Goal: Task Accomplishment & Management: Manage account settings

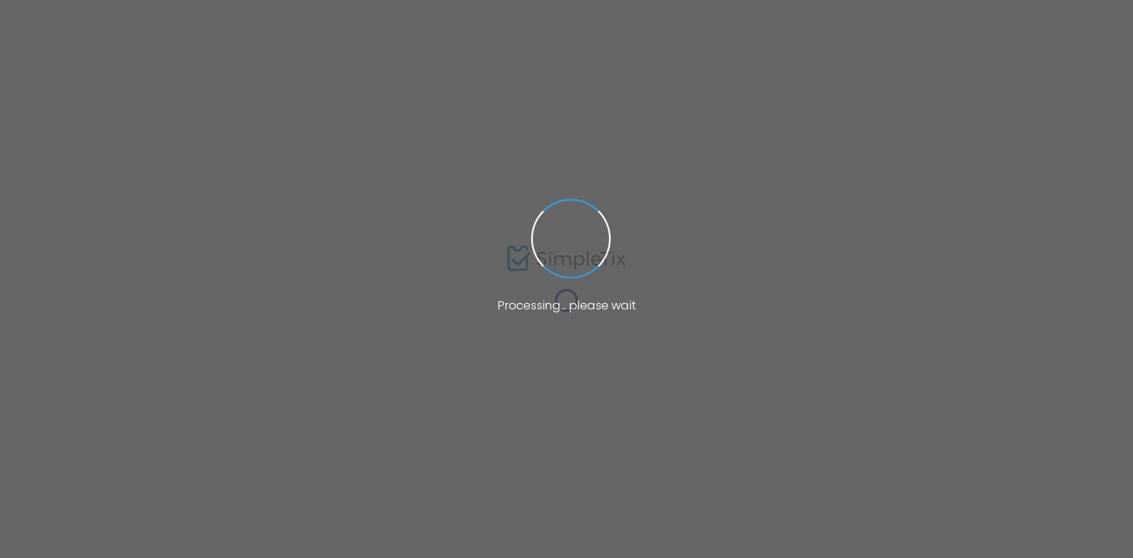
type input "[PERSON_NAME]"
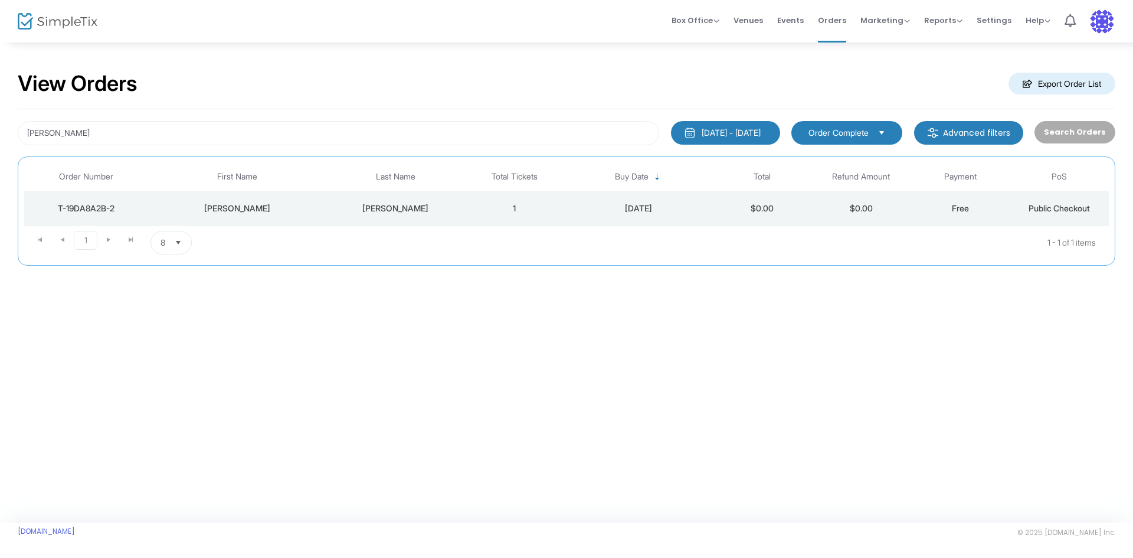
click at [324, 204] on td "[PERSON_NAME]" at bounding box center [237, 208] width 178 height 35
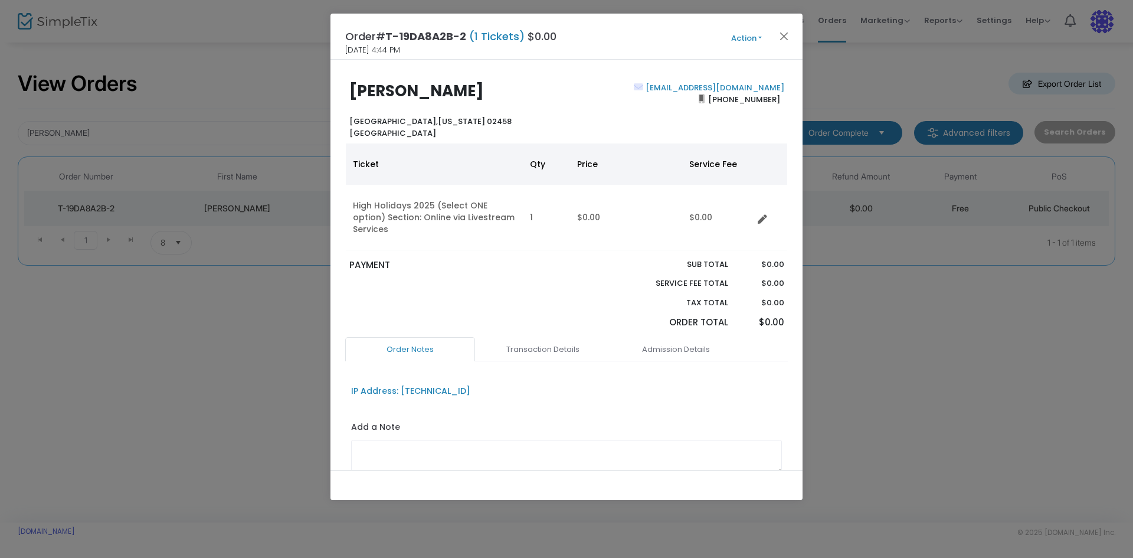
click at [739, 43] on button "Action" at bounding box center [746, 38] width 71 height 13
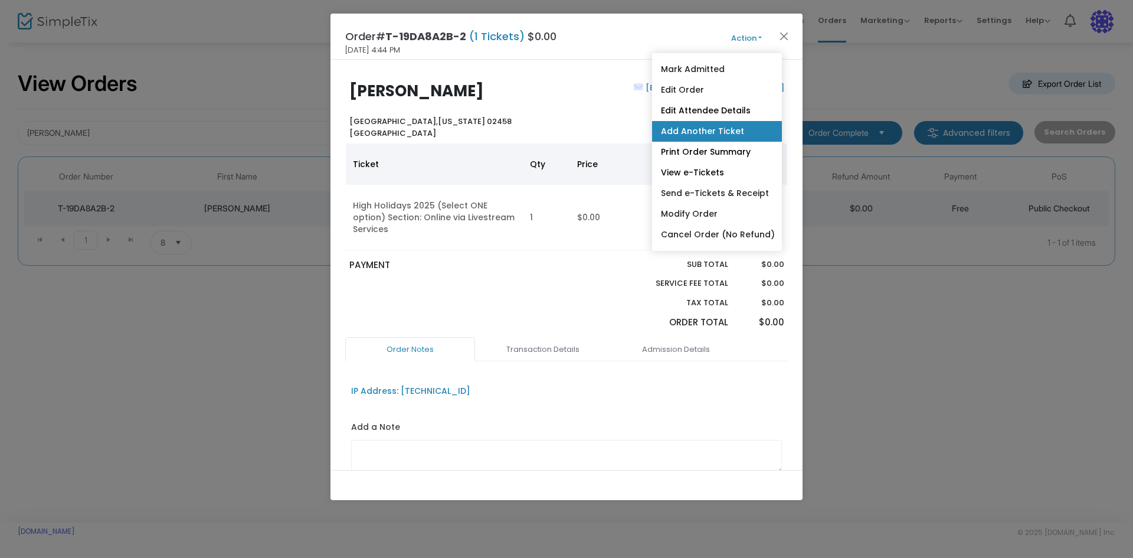
click at [687, 134] on link "Add Another Ticket" at bounding box center [717, 131] width 130 height 21
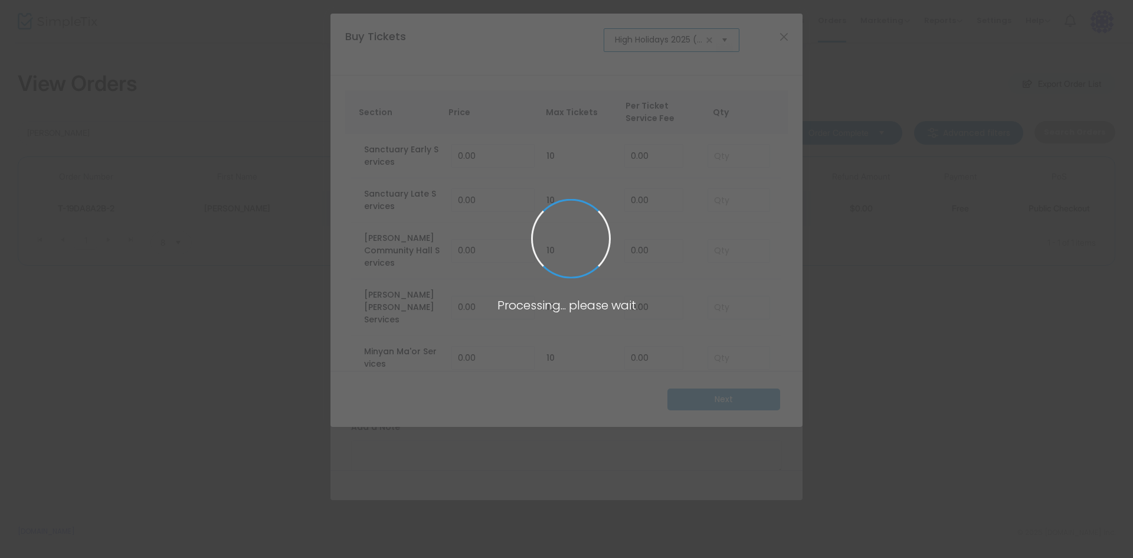
scroll to position [0, 73]
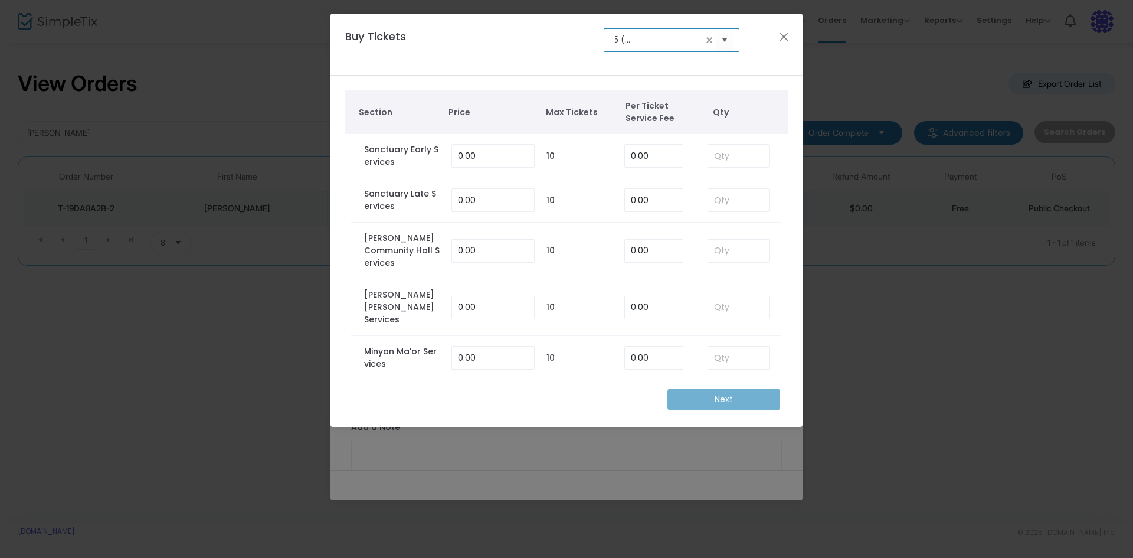
click at [714, 140] on td at bounding box center [738, 156] width 85 height 44
click at [720, 154] on input at bounding box center [738, 156] width 61 height 22
type input "1"
click at [760, 401] on m-button "Next" at bounding box center [724, 399] width 113 height 22
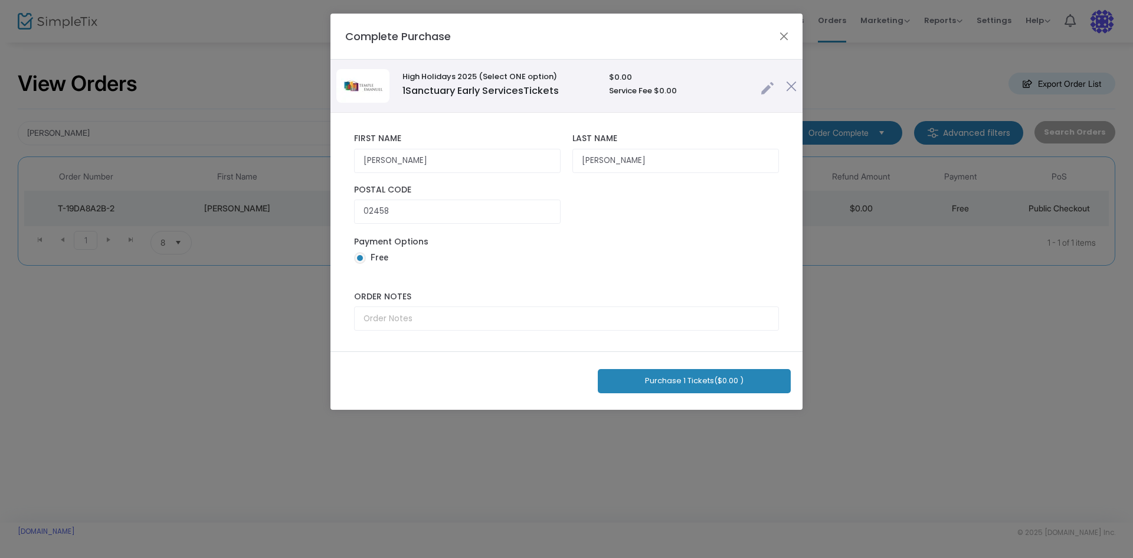
click at [716, 381] on button "Purchase 1 Tickets ($0.00 )" at bounding box center [694, 381] width 193 height 24
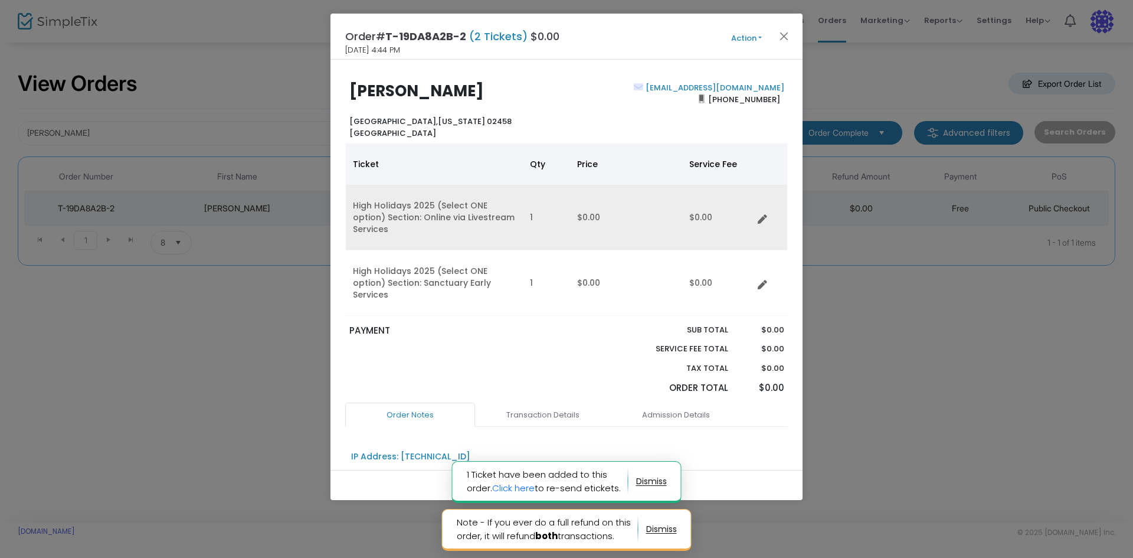
click at [757, 213] on td "Data table" at bounding box center [770, 218] width 34 height 66
click at [761, 215] on icon "Data table" at bounding box center [762, 219] width 9 height 9
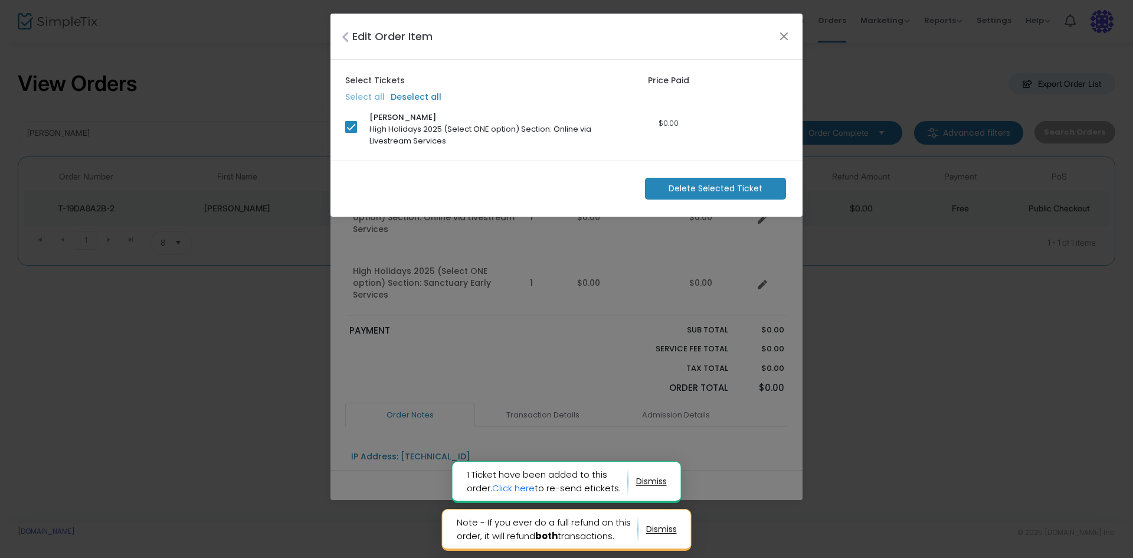
click at [728, 181] on m-button "Delete Selected Ticket" at bounding box center [715, 189] width 141 height 22
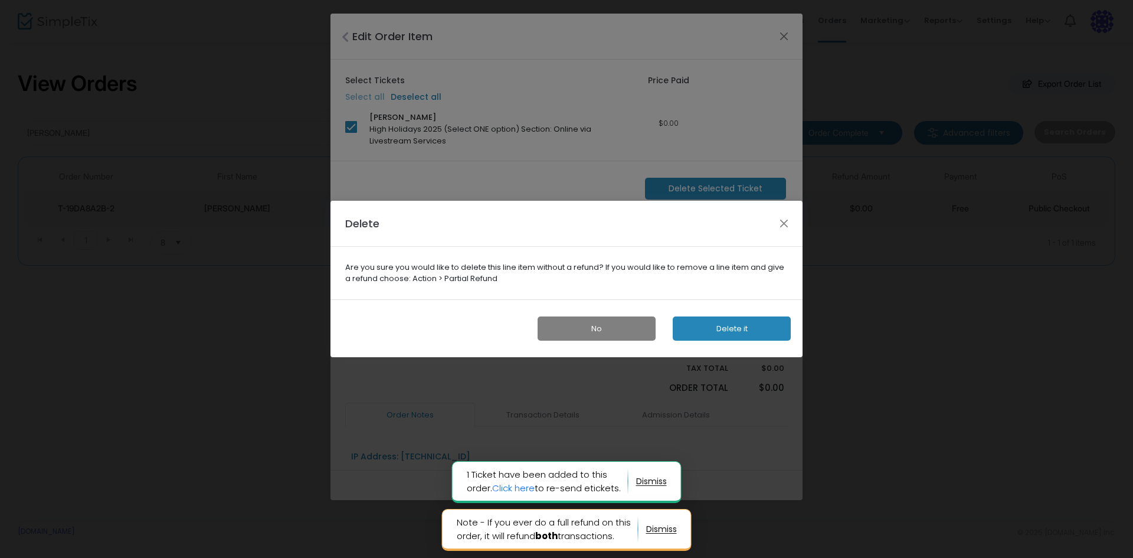
click at [729, 330] on button "Delete it" at bounding box center [732, 328] width 118 height 24
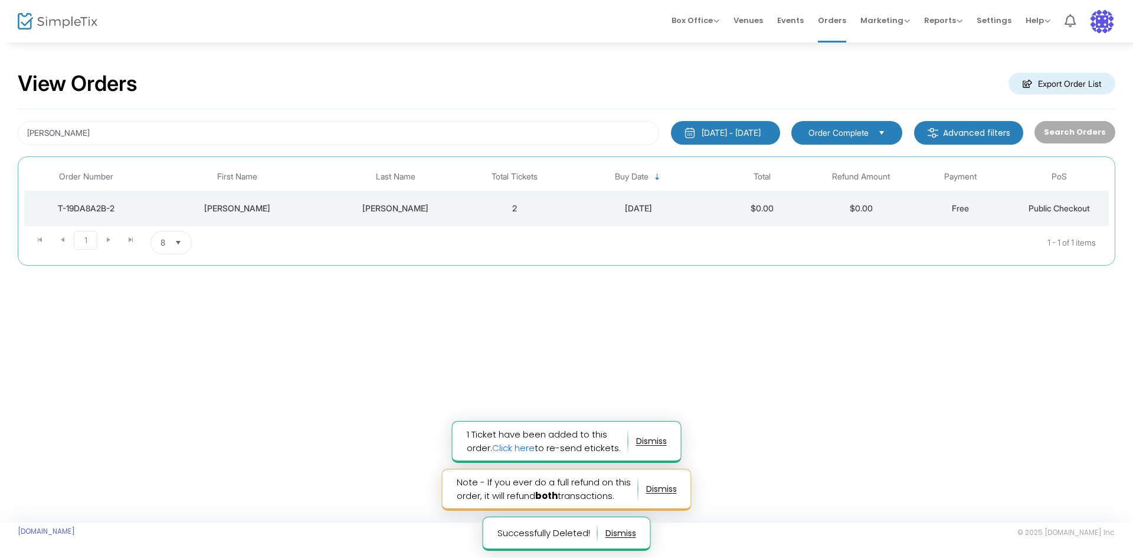
click at [420, 214] on div "[PERSON_NAME]" at bounding box center [395, 208] width 133 height 12
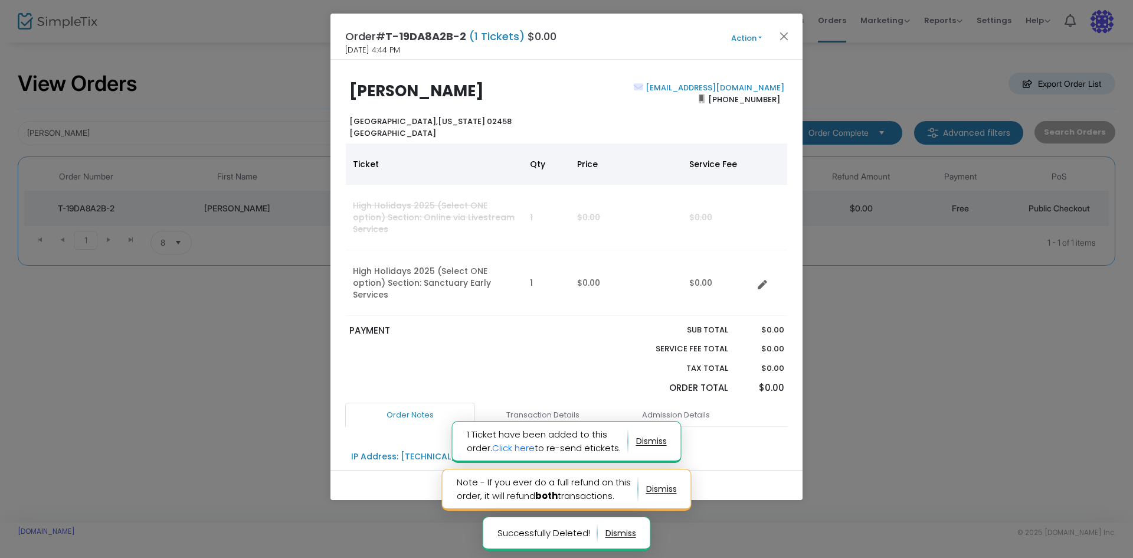
click at [753, 37] on button "Action" at bounding box center [746, 38] width 71 height 13
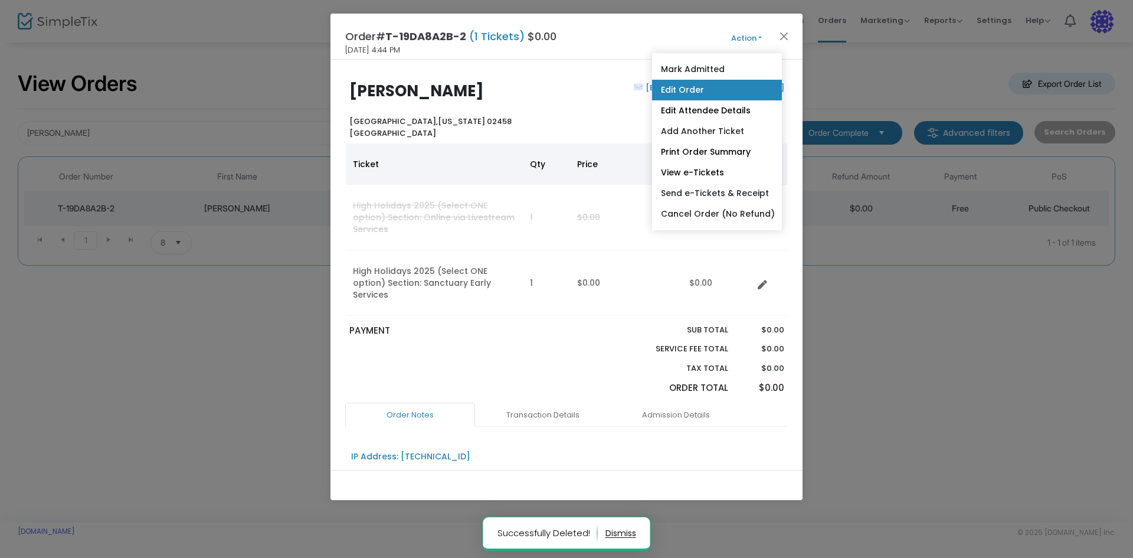
click at [737, 88] on link "Edit Order" at bounding box center [717, 90] width 130 height 21
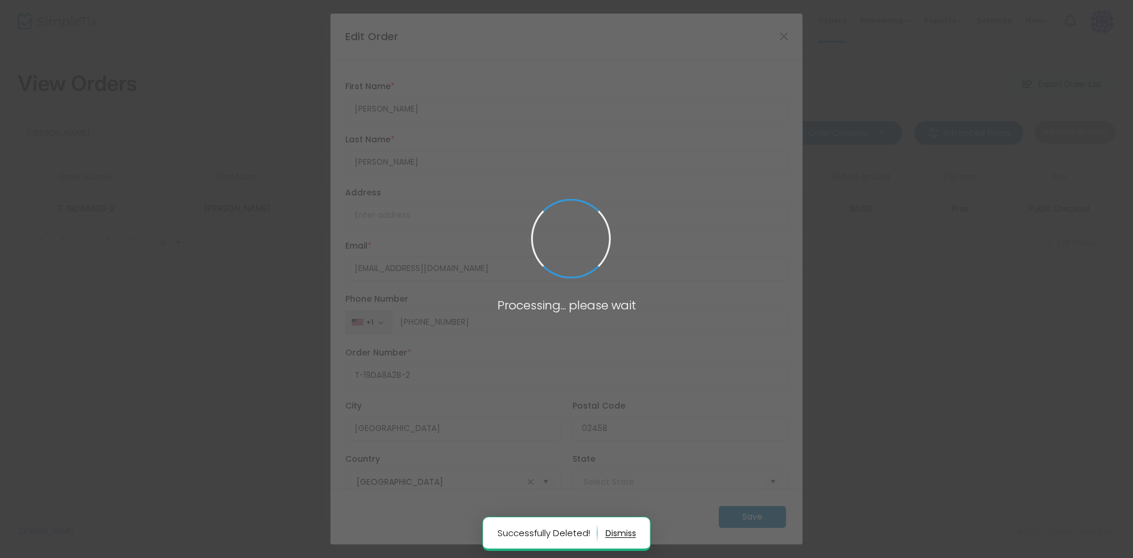
type input "[US_STATE]"
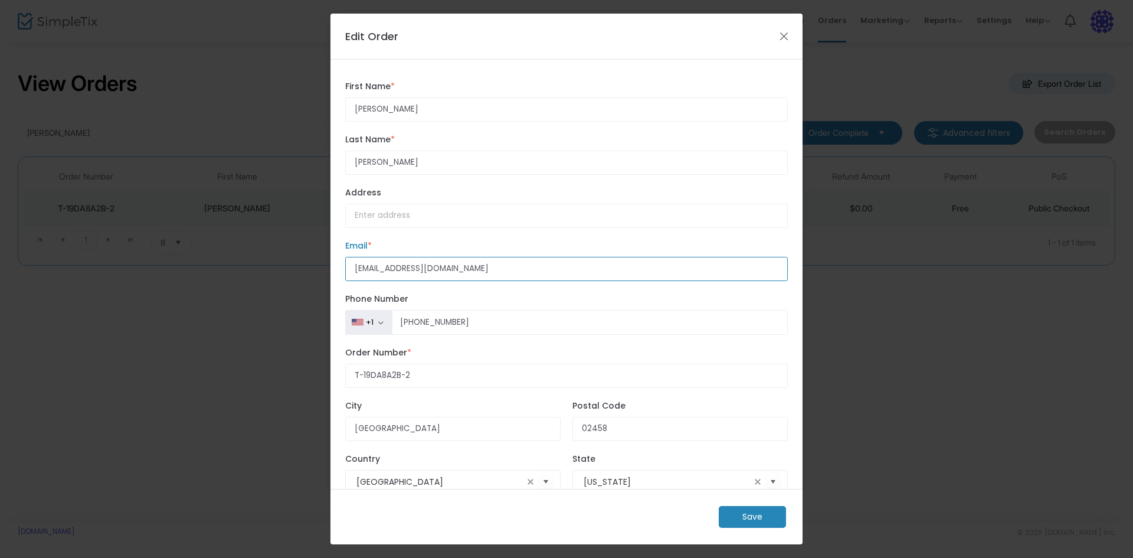
drag, startPoint x: 510, startPoint y: 270, endPoint x: 300, endPoint y: 260, distance: 210.4
click at [300, 262] on ngb-modal-window "Edit Order [PERSON_NAME] First Name * First Name is required. [PERSON_NAME] Las…" at bounding box center [566, 279] width 1133 height 558
type input "[EMAIL_ADDRESS][DOMAIN_NAME]"
click at [787, 517] on div "Save" at bounding box center [567, 517] width 472 height 56
click at [777, 516] on m-button "Save" at bounding box center [752, 517] width 67 height 22
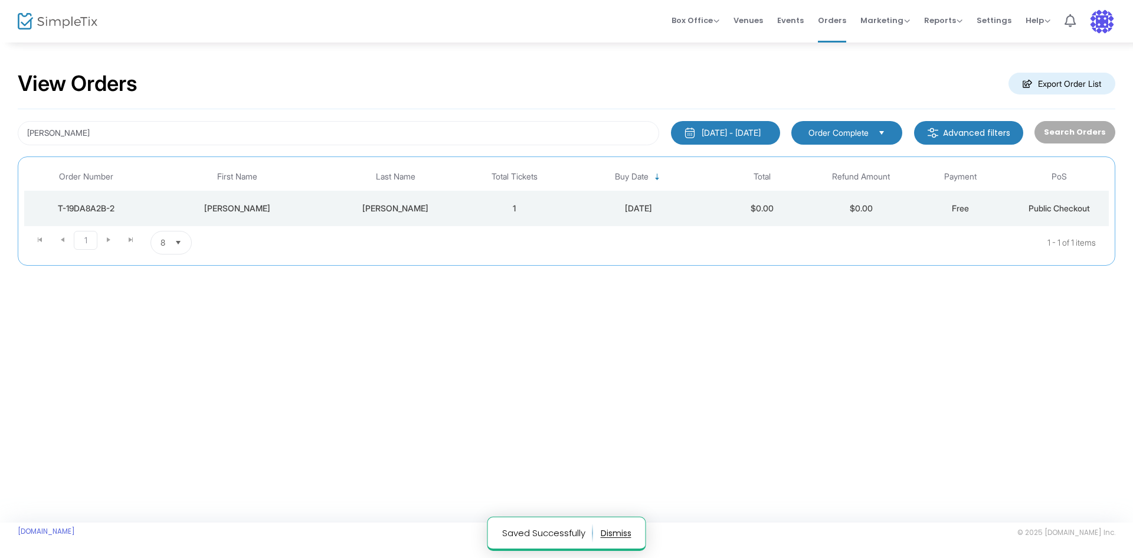
click at [409, 204] on div "[PERSON_NAME]" at bounding box center [395, 208] width 133 height 12
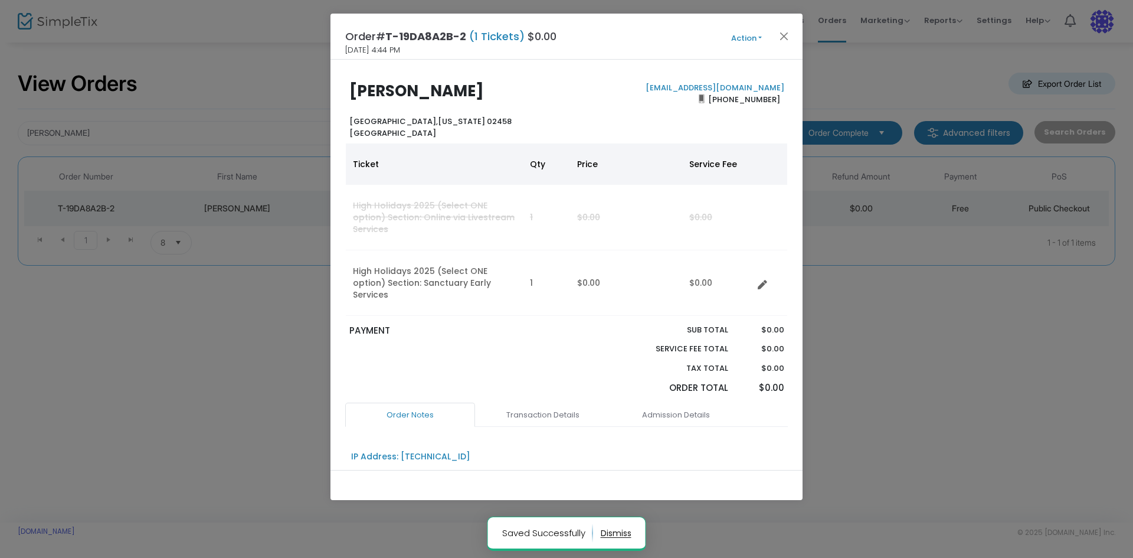
click at [754, 33] on button "Action" at bounding box center [746, 38] width 71 height 13
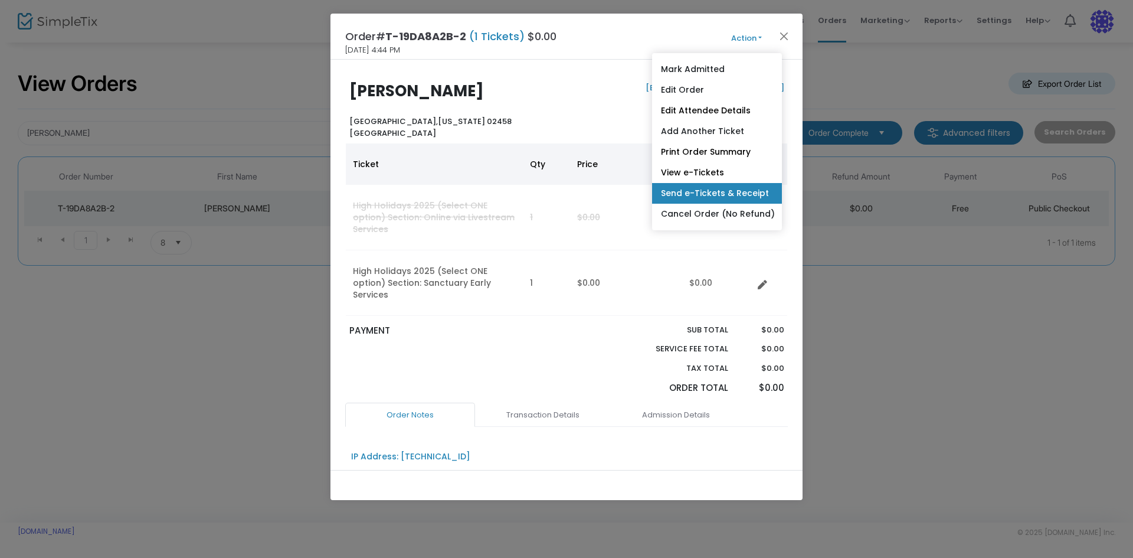
click at [724, 192] on link "Send e-Tickets & Receipt" at bounding box center [717, 193] width 130 height 21
type input "[EMAIL_ADDRESS][DOMAIN_NAME]"
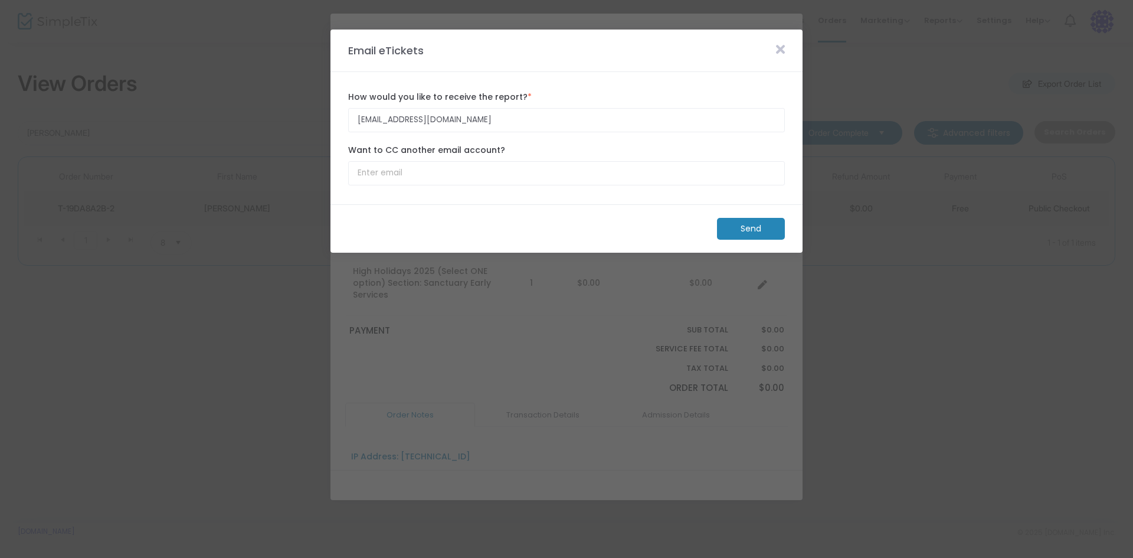
click at [741, 231] on m-button "Send" at bounding box center [751, 229] width 68 height 22
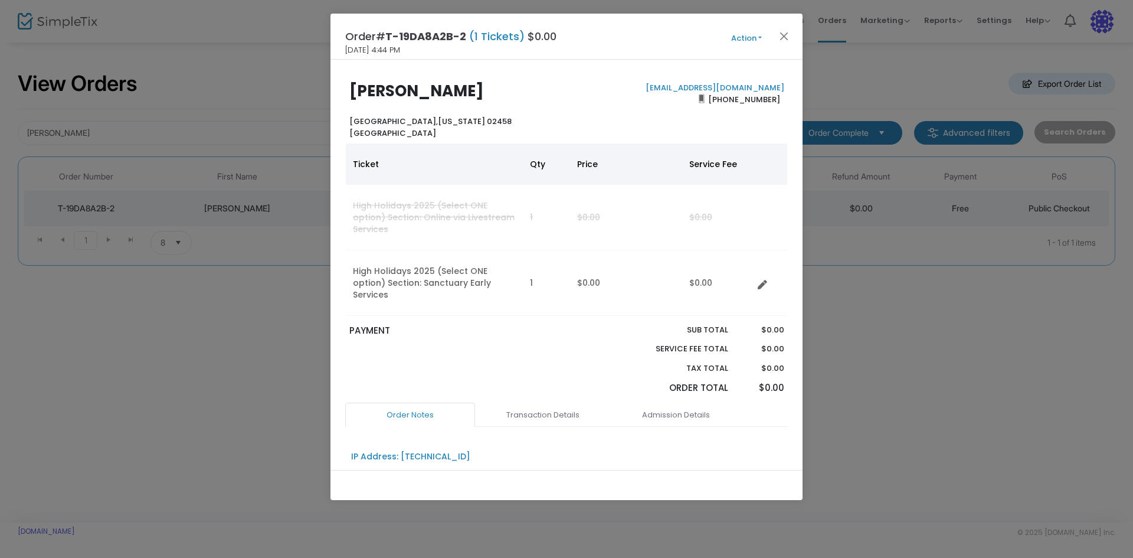
click at [755, 32] on button "Action" at bounding box center [746, 38] width 71 height 13
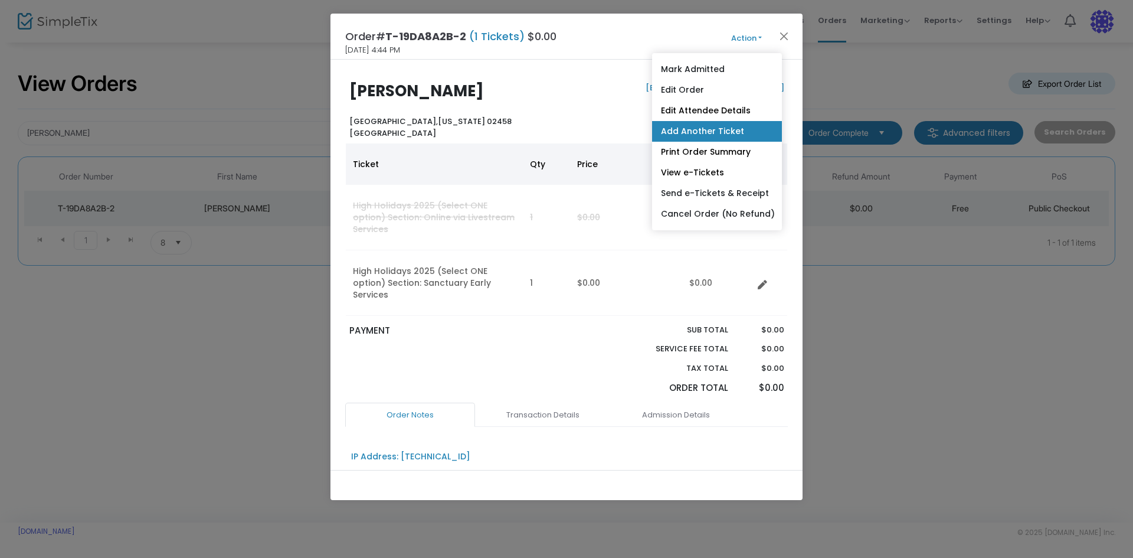
click at [730, 128] on link "Add Another Ticket" at bounding box center [717, 131] width 130 height 21
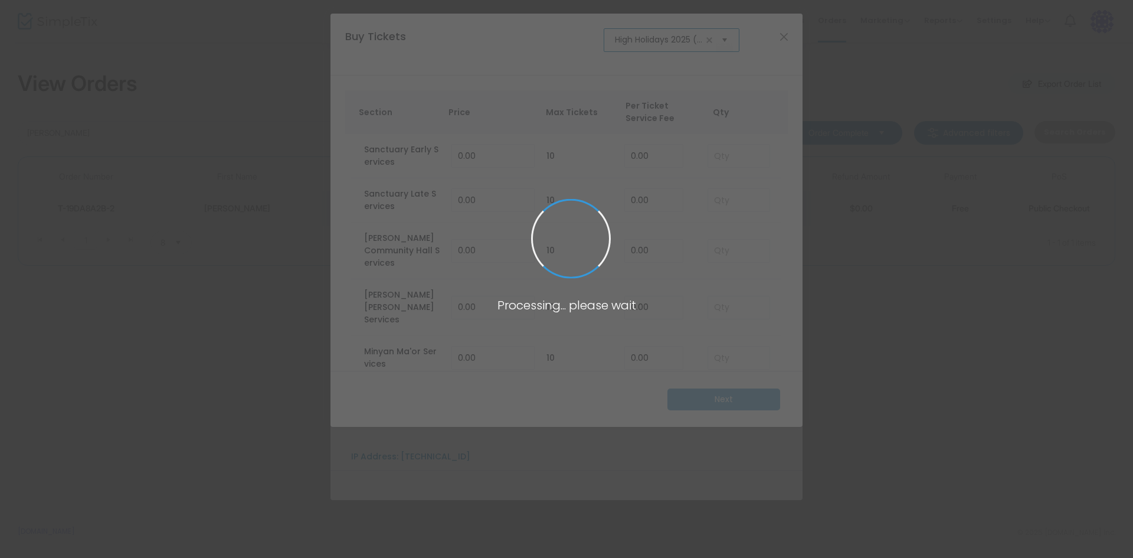
scroll to position [0, 73]
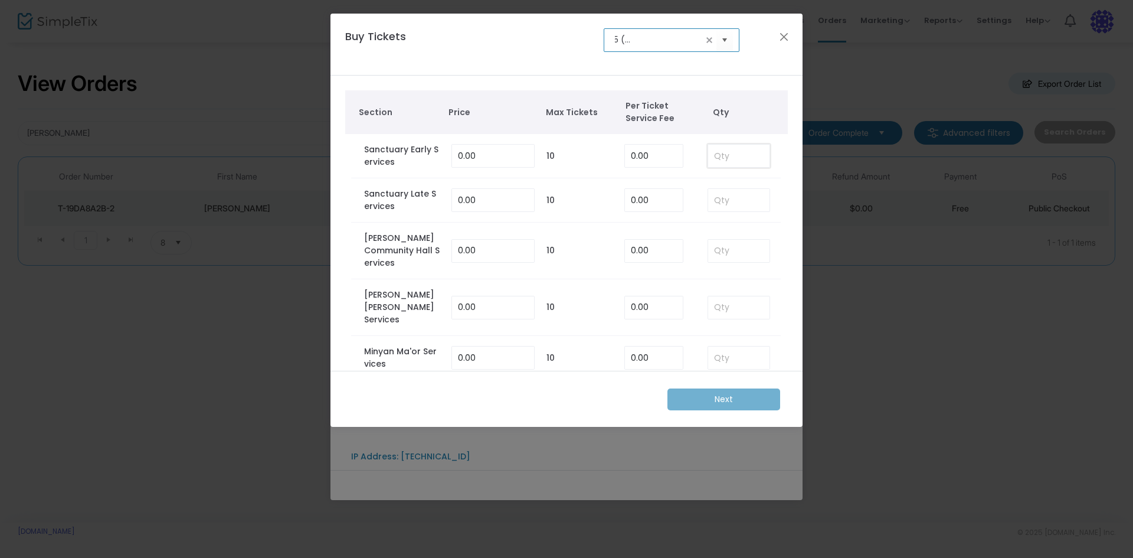
click at [726, 161] on input at bounding box center [738, 156] width 61 height 22
type input "1"
click at [700, 404] on m-button "Next" at bounding box center [724, 399] width 113 height 22
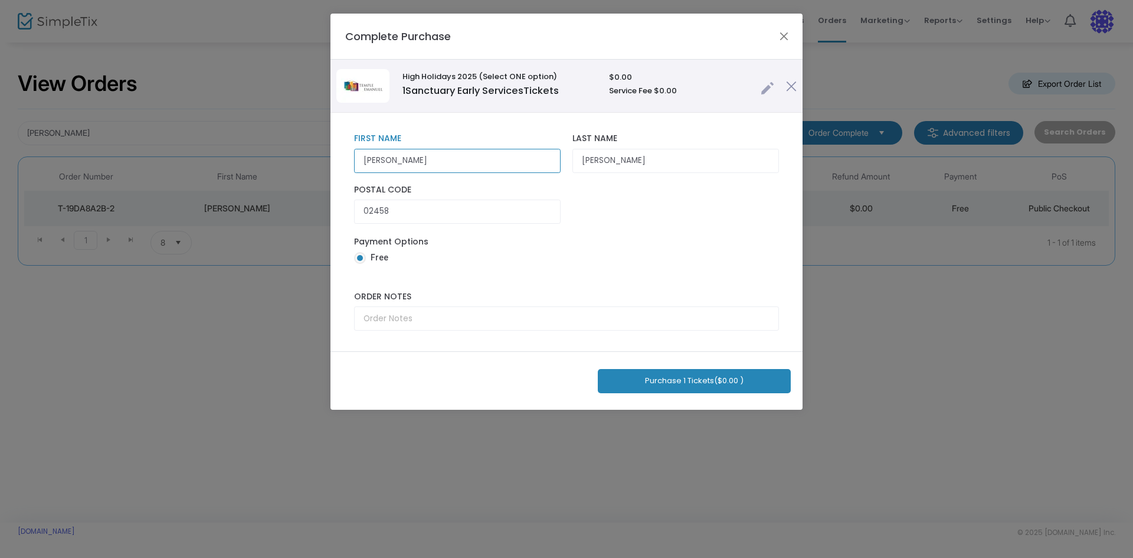
drag, startPoint x: 424, startPoint y: 159, endPoint x: 301, endPoint y: 141, distance: 124.7
click at [302, 141] on ngb-modal-window "Complete Purchase High Holidays 2025 (Select ONE option) 1 Sanctuary Early Serv…" at bounding box center [566, 279] width 1133 height 558
type input "[PERSON_NAME]"
drag, startPoint x: 629, startPoint y: 169, endPoint x: 555, endPoint y: 166, distance: 74.4
click at [555, 166] on div "[PERSON_NAME] First Name First Name is required. [PERSON_NAME] Last Name Last N…" at bounding box center [566, 153] width 437 height 51
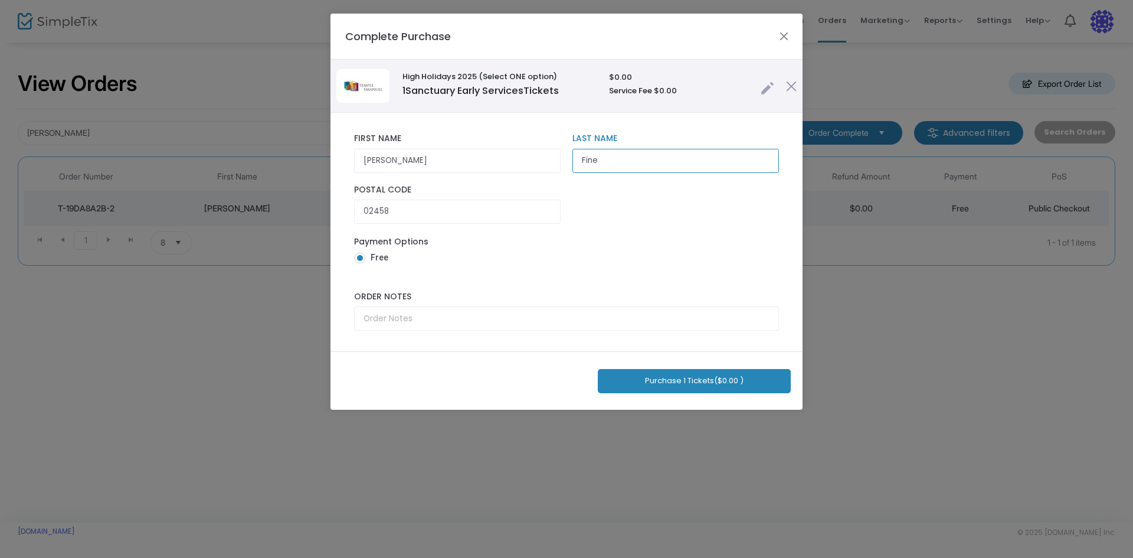
type input "Fine"
click at [638, 378] on button "Purchase 1 Tickets ($0.00 )" at bounding box center [694, 381] width 193 height 24
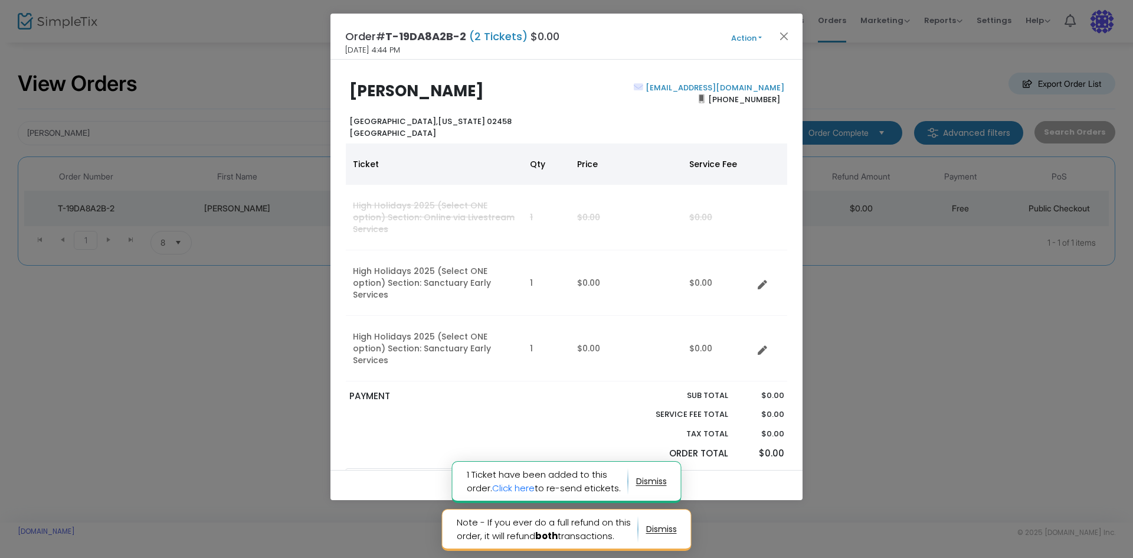
click at [729, 30] on div "Order# T-19DA8A2B-2 (2 Tickets) $0.00 [DATE] 4:44 PM Action Mark Admitted Edit …" at bounding box center [567, 37] width 472 height 46
click at [751, 38] on button "Action" at bounding box center [746, 38] width 71 height 13
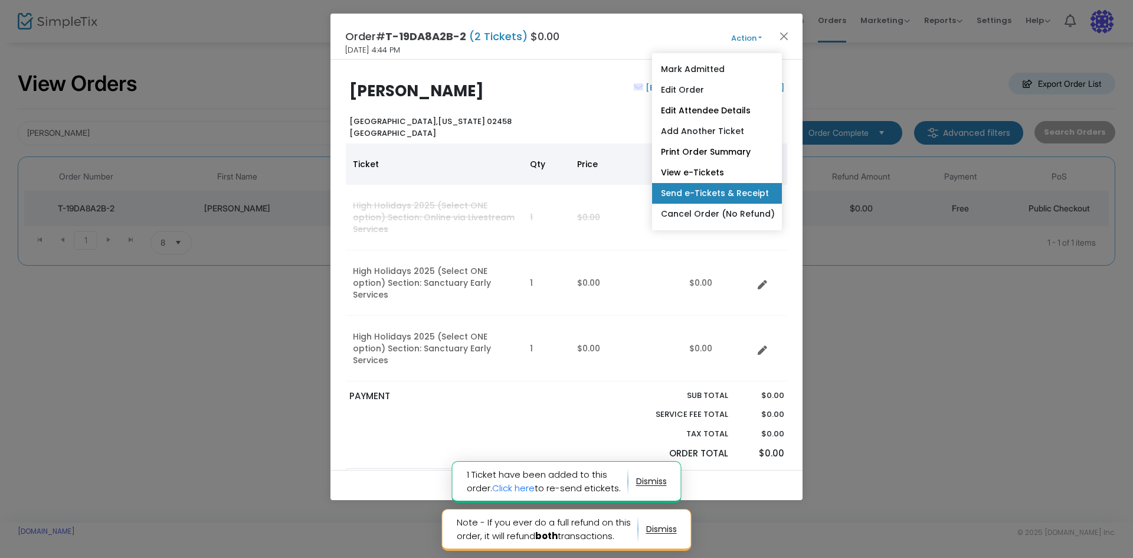
click at [733, 199] on link "Send e-Tickets & Receipt" at bounding box center [717, 193] width 130 height 21
type input "[EMAIL_ADDRESS][DOMAIN_NAME]"
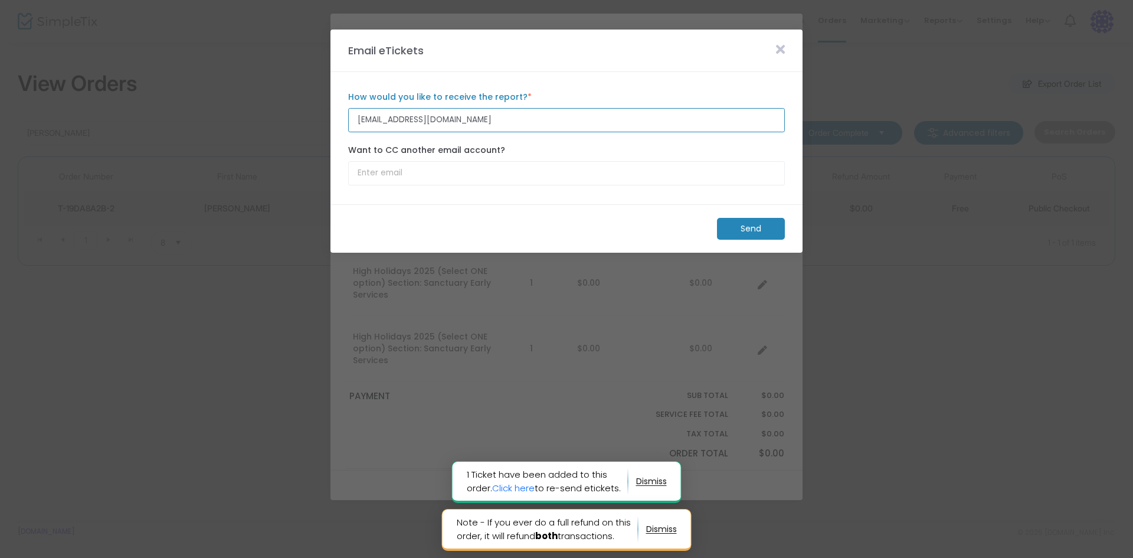
drag, startPoint x: 486, startPoint y: 117, endPoint x: 308, endPoint y: 106, distance: 178.6
click at [308, 557] on m-modal-dialog "Email eTickets [EMAIL_ADDRESS][DOMAIN_NAME] How would you like to receive the r…" at bounding box center [566, 558] width 1133 height 0
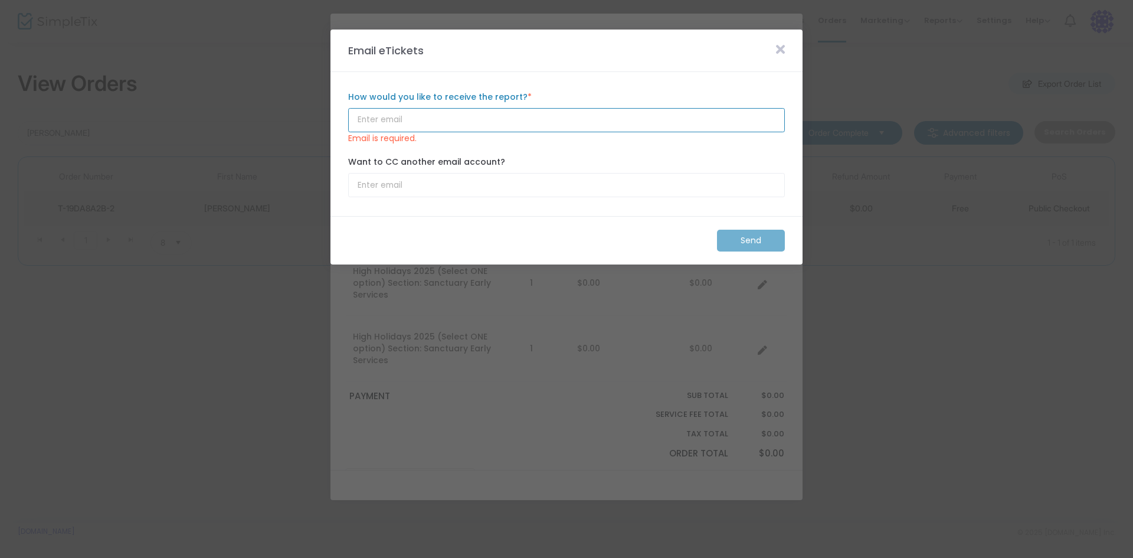
click at [388, 118] on input "How would you like to receive the report? *" at bounding box center [566, 120] width 437 height 24
paste input "[EMAIL_ADDRESS][DOMAIN_NAME]"
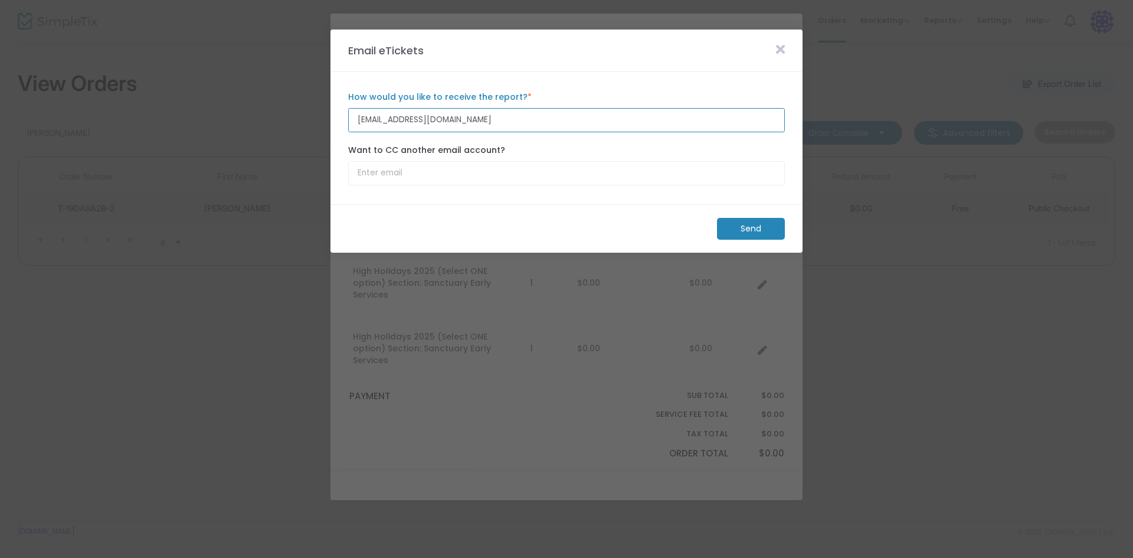
type input "[EMAIL_ADDRESS][DOMAIN_NAME]"
click at [745, 229] on m-button "Send" at bounding box center [751, 229] width 68 height 22
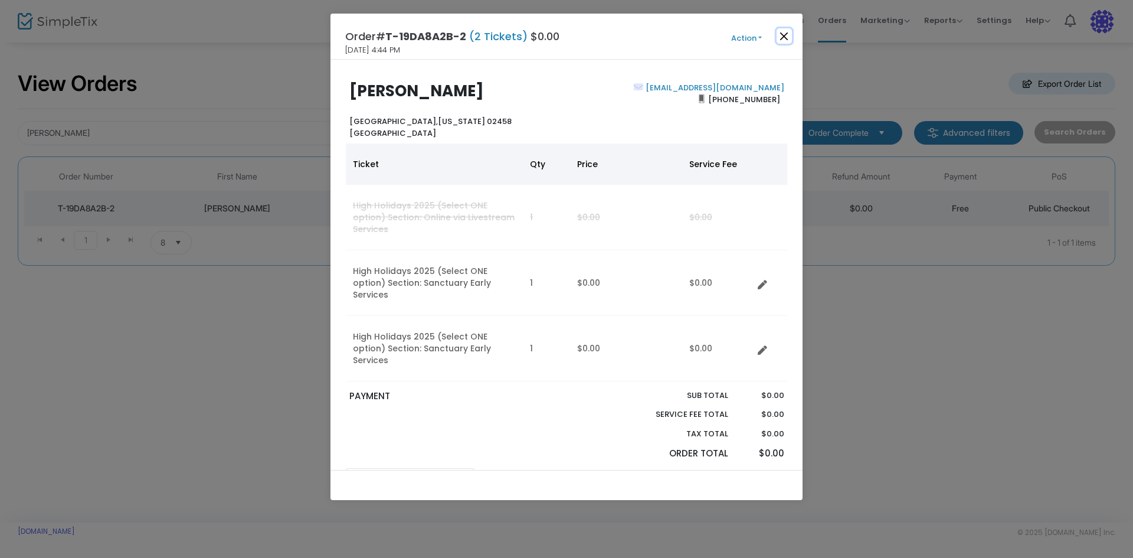
click at [789, 37] on button "Close" at bounding box center [784, 35] width 15 height 15
